Goal: Navigation & Orientation: Find specific page/section

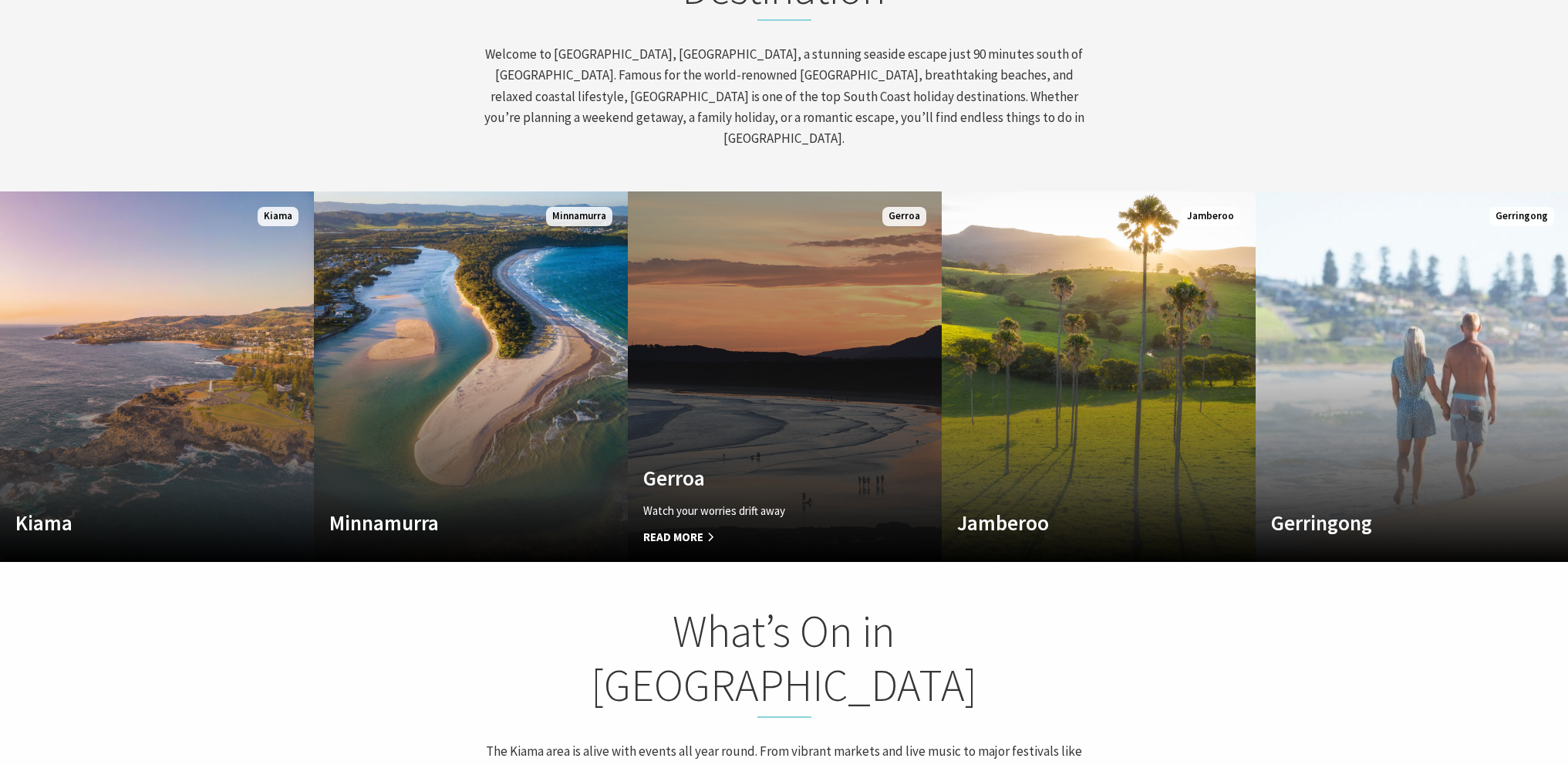
scroll to position [849, 0]
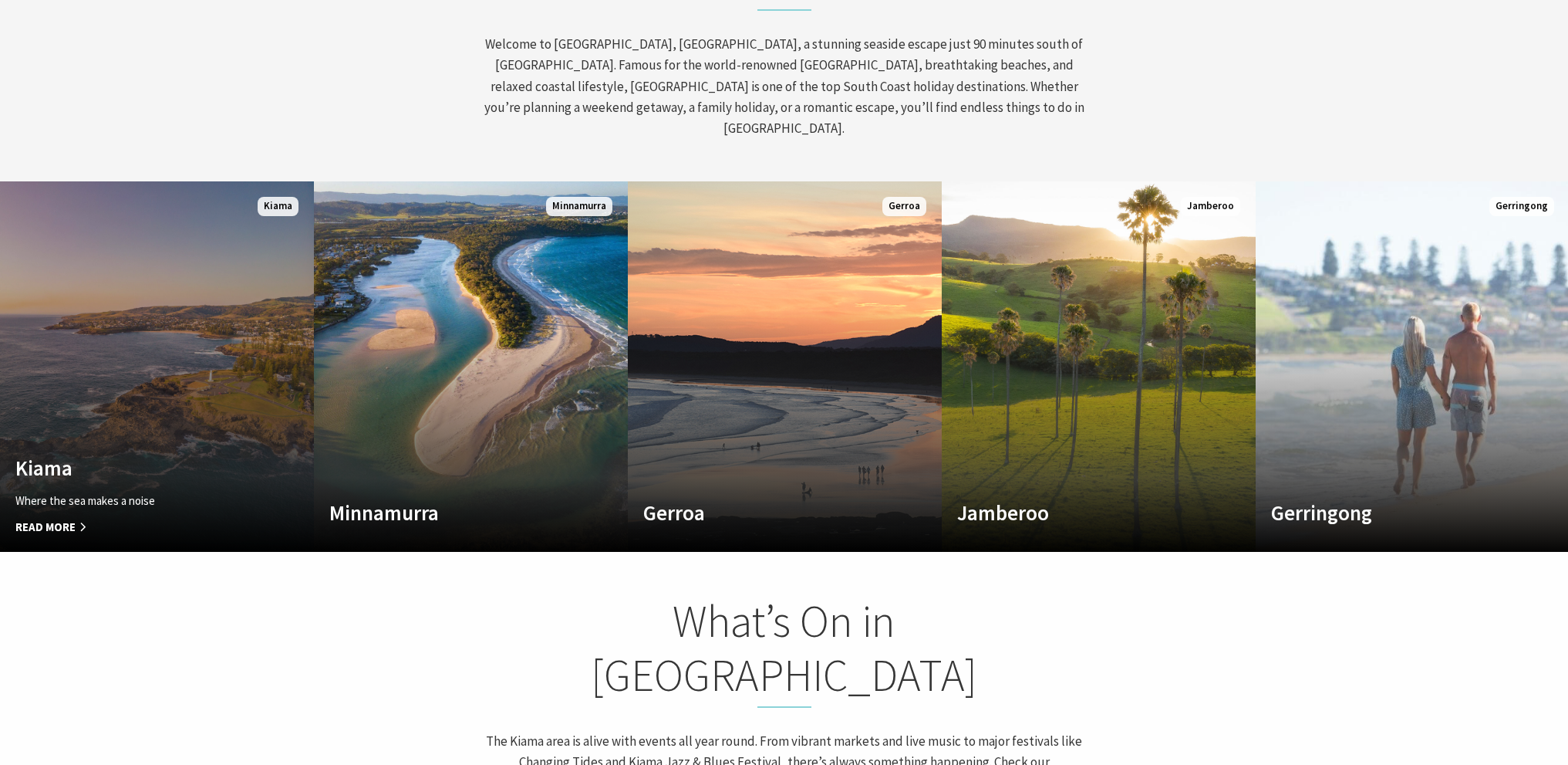
click at [80, 405] on link "Custom Image Used Kiama Where the sea makes a noise Read More Kiama" at bounding box center [157, 366] width 314 height 371
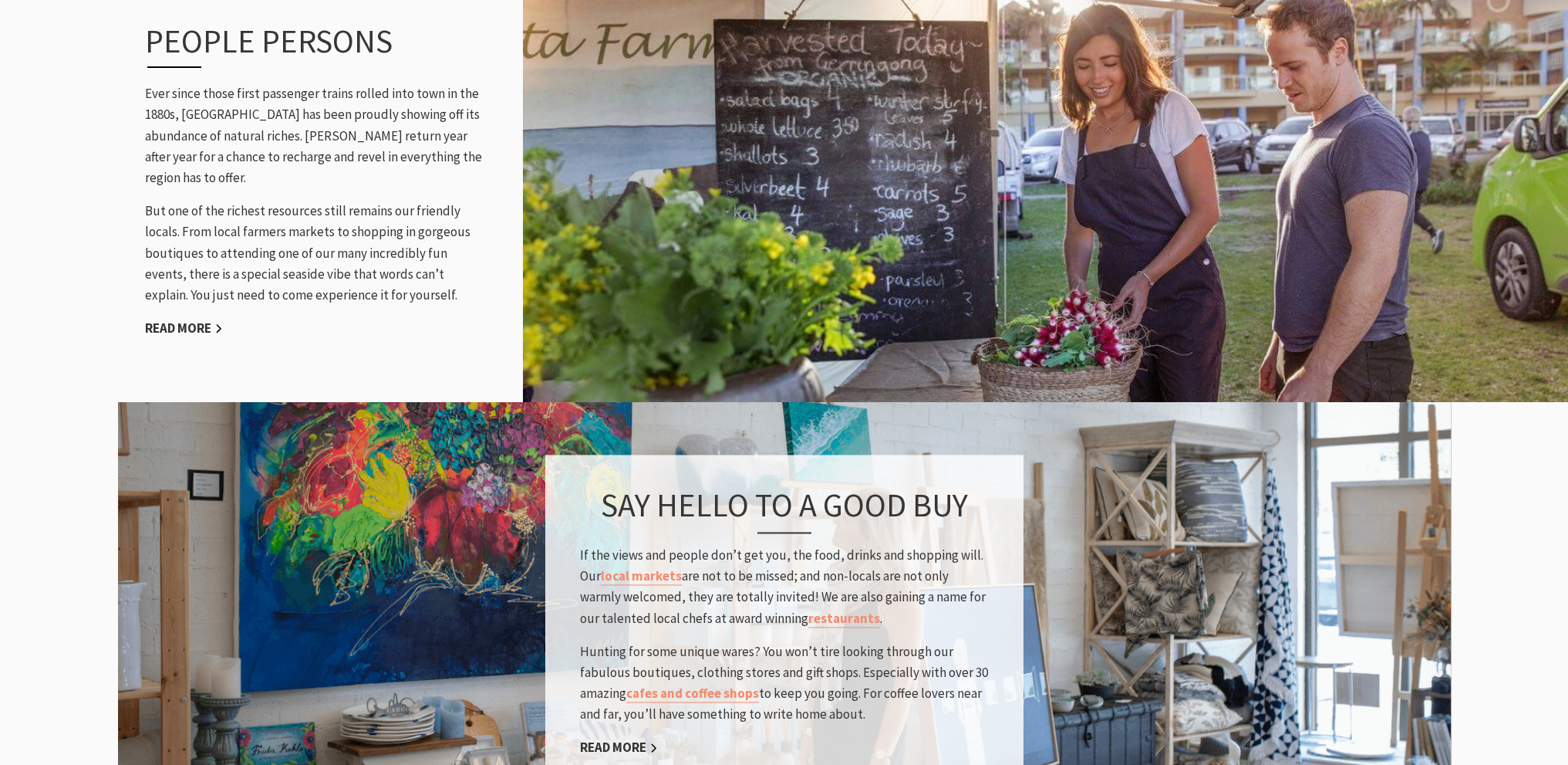
scroll to position [1398, 0]
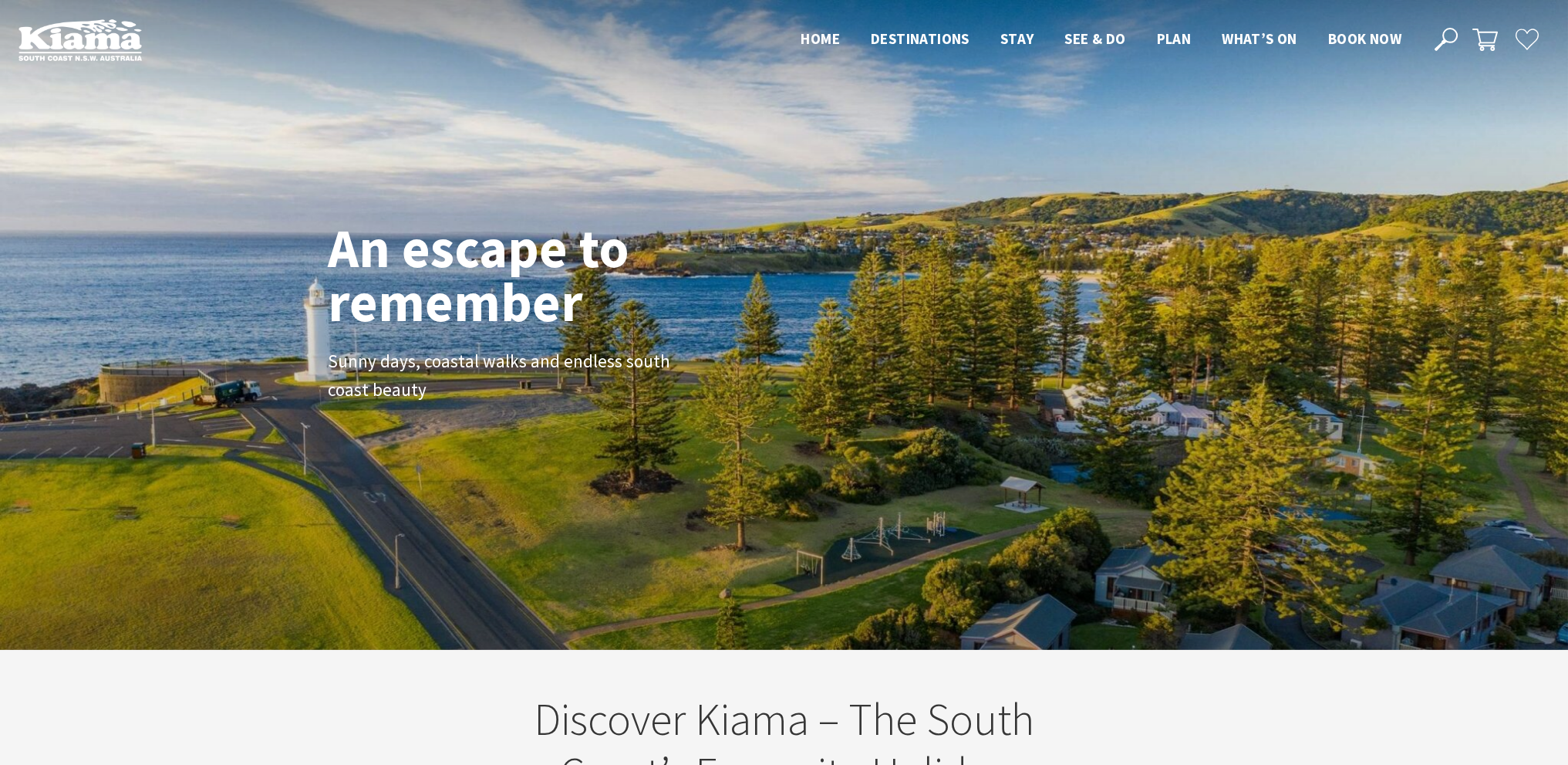
click at [1078, 337] on div "An escape to remember Sunny days, coastal walks and endless south coast beauty" at bounding box center [784, 324] width 925 height 221
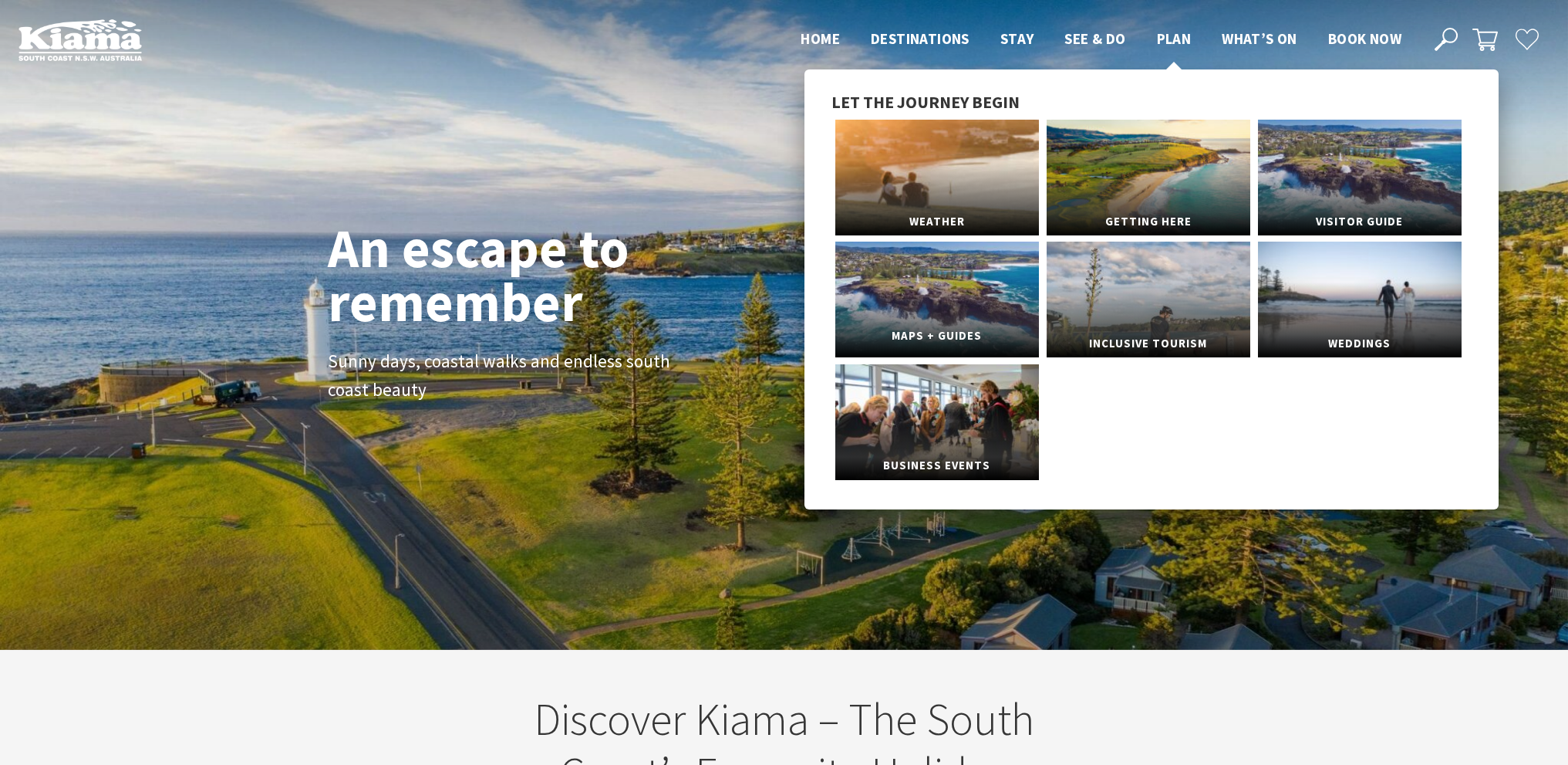
click at [920, 262] on link "Maps + Guides" at bounding box center [937, 299] width 203 height 116
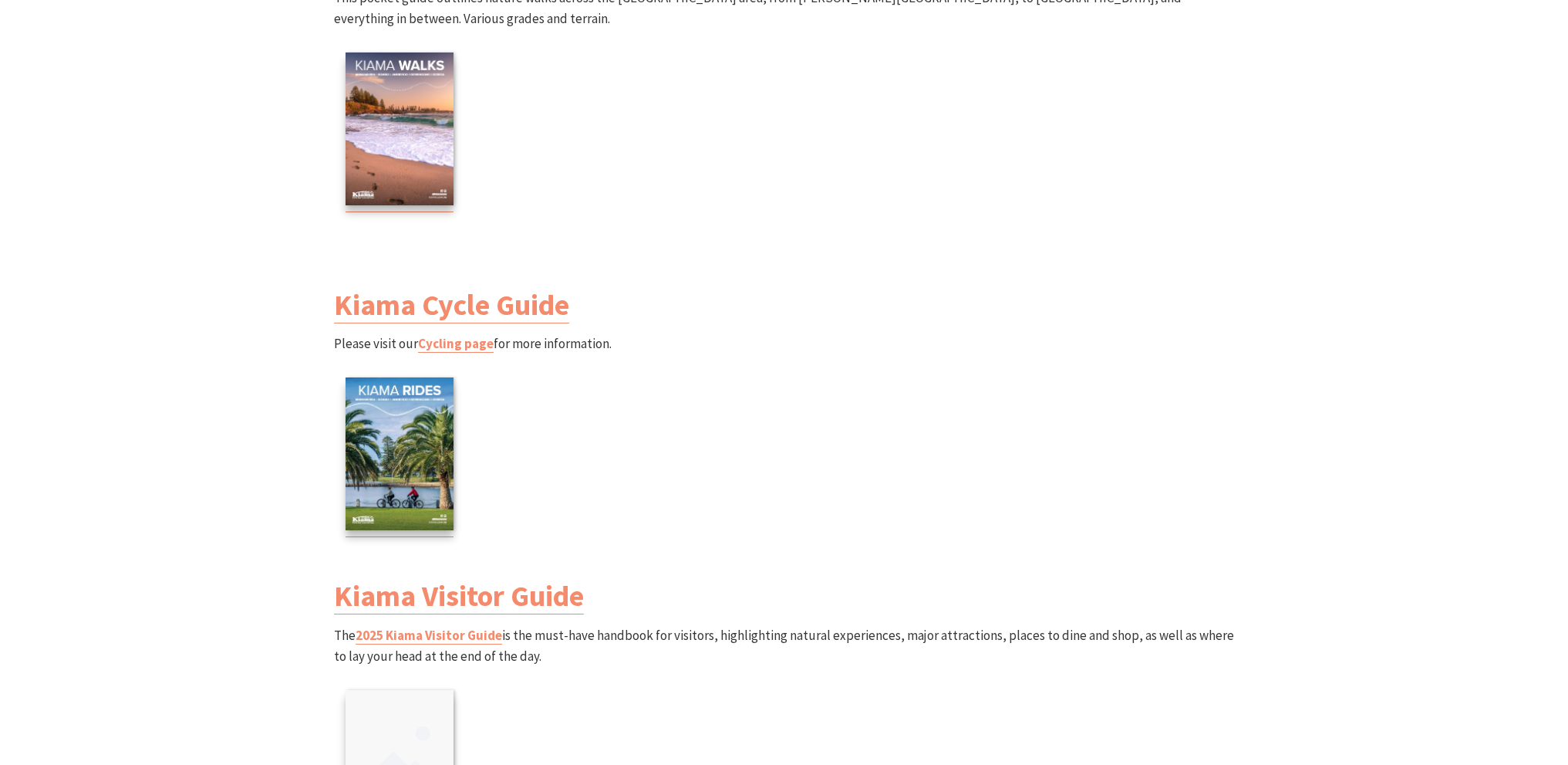
scroll to position [2006, 0]
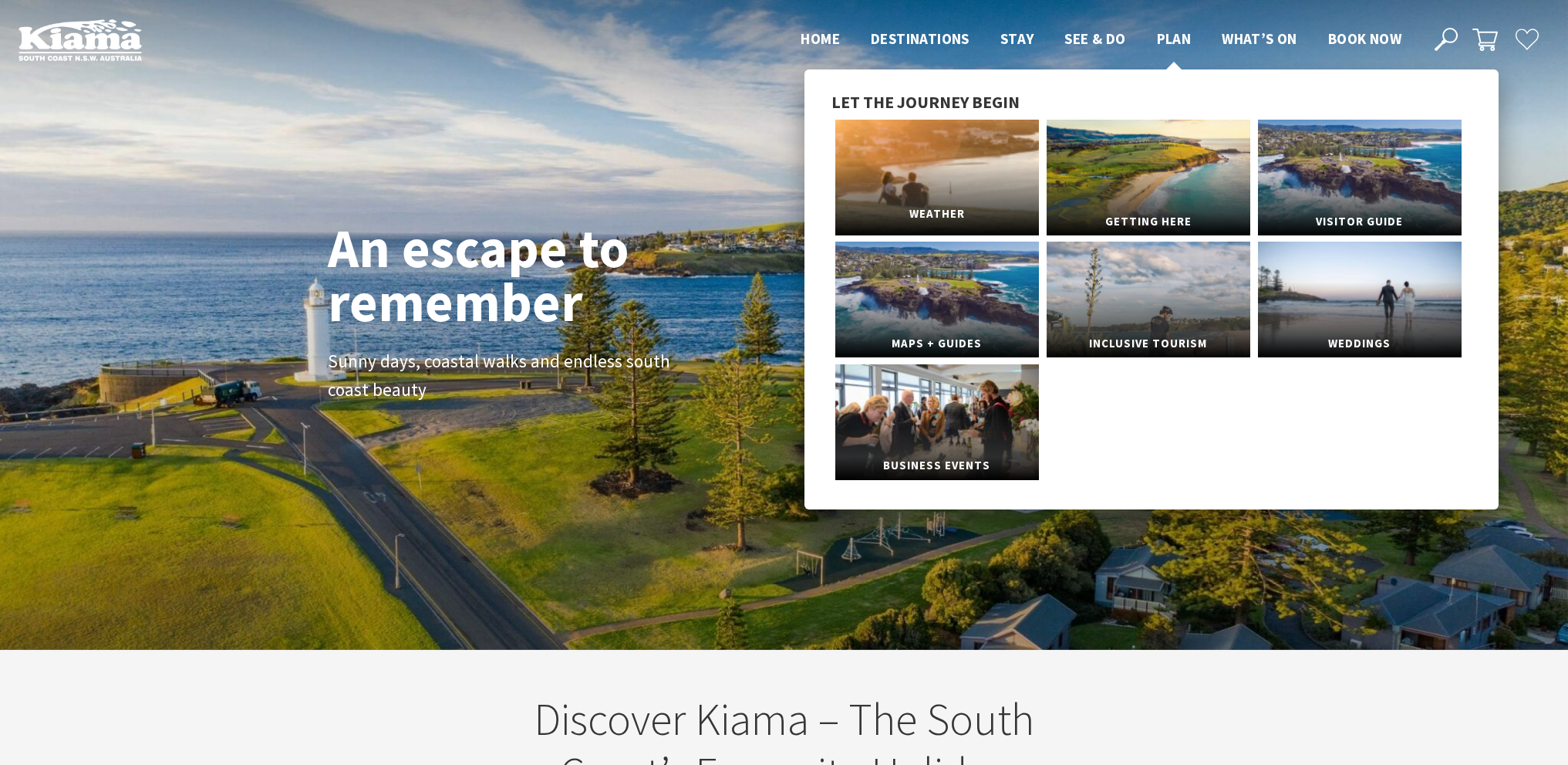
scroll to position [275, 1580]
click at [1167, 183] on link "Getting Here" at bounding box center [1148, 177] width 203 height 116
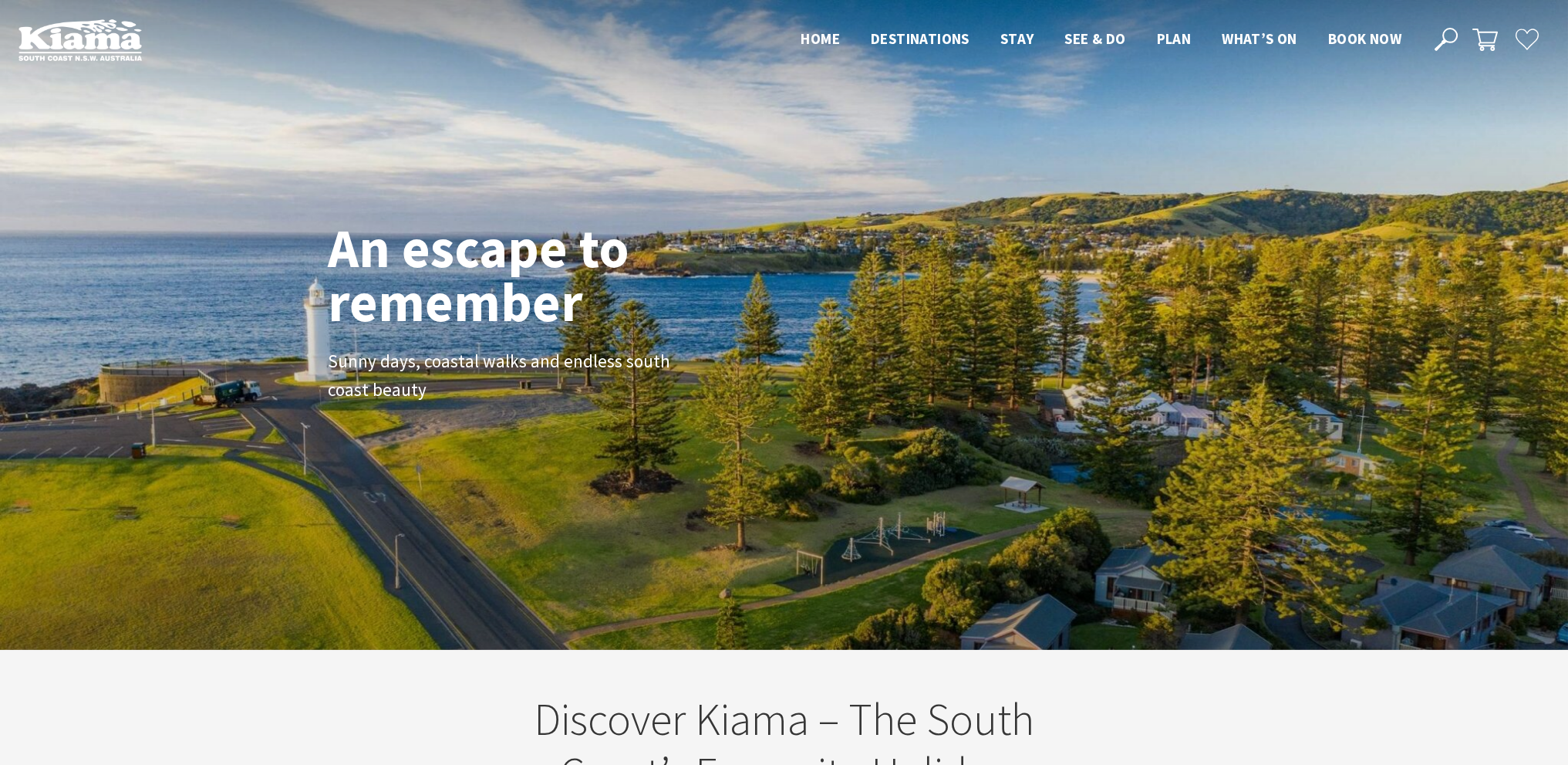
scroll to position [275, 1580]
